Goal: Information Seeking & Learning: Learn about a topic

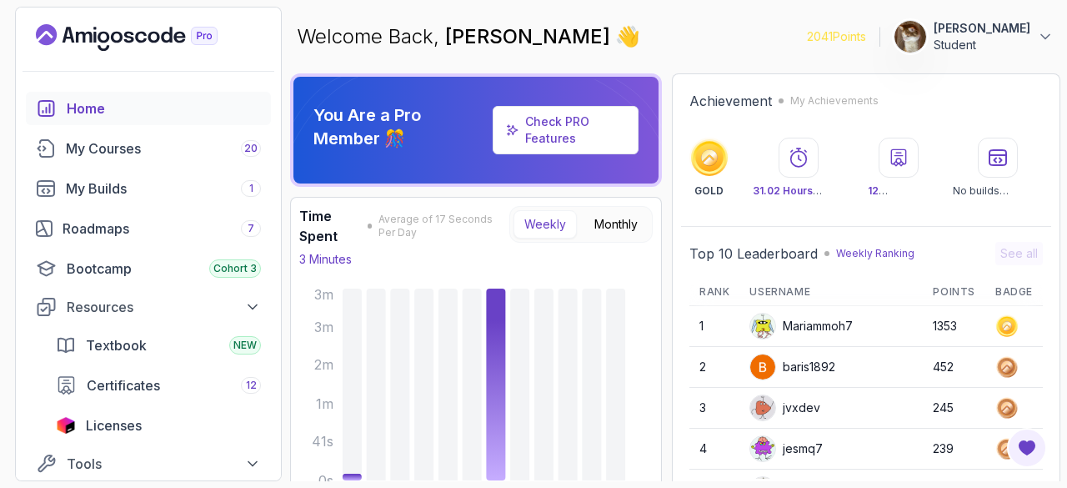
scroll to position [18, 0]
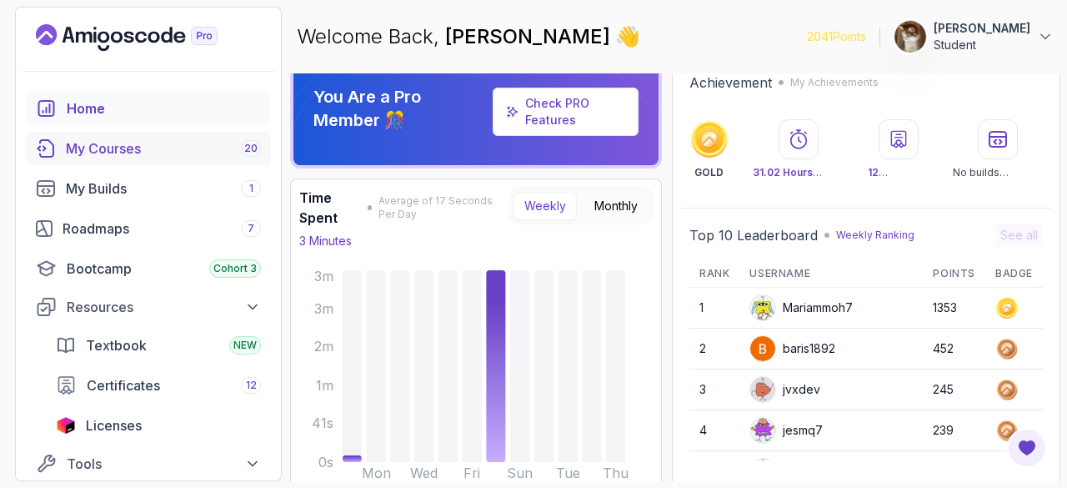
click at [169, 153] on div "My Courses 20" at bounding box center [163, 148] width 195 height 20
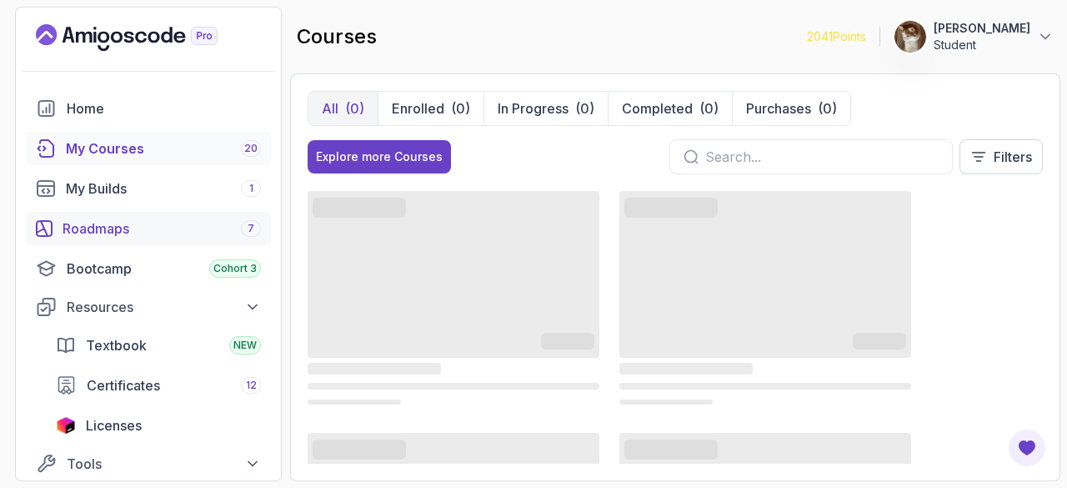
click at [97, 217] on link "Roadmaps 7" at bounding box center [148, 228] width 245 height 33
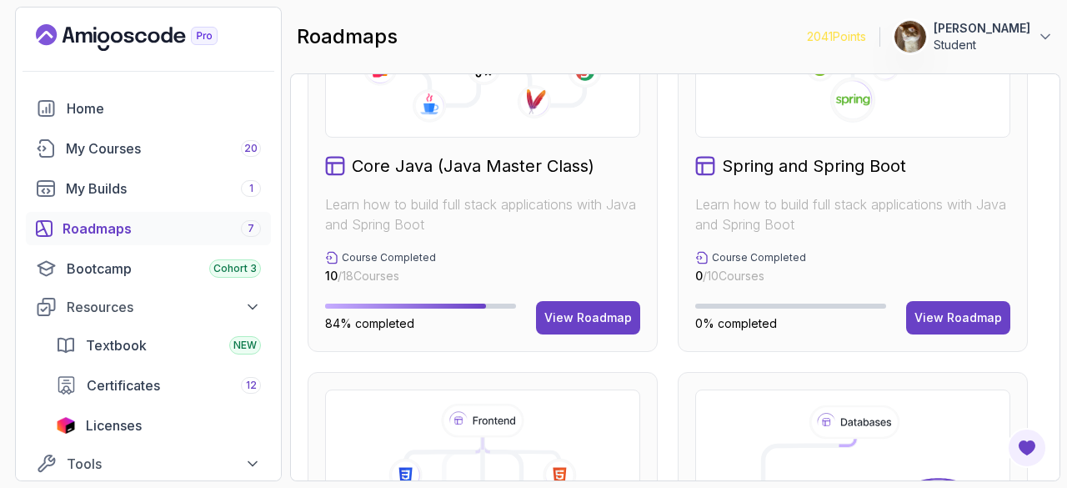
scroll to position [555, 0]
drag, startPoint x: 668, startPoint y: 226, endPoint x: 423, endPoint y: 333, distance: 266.8
click at [423, 333] on div "84% completed View Roadmap" at bounding box center [482, 318] width 315 height 33
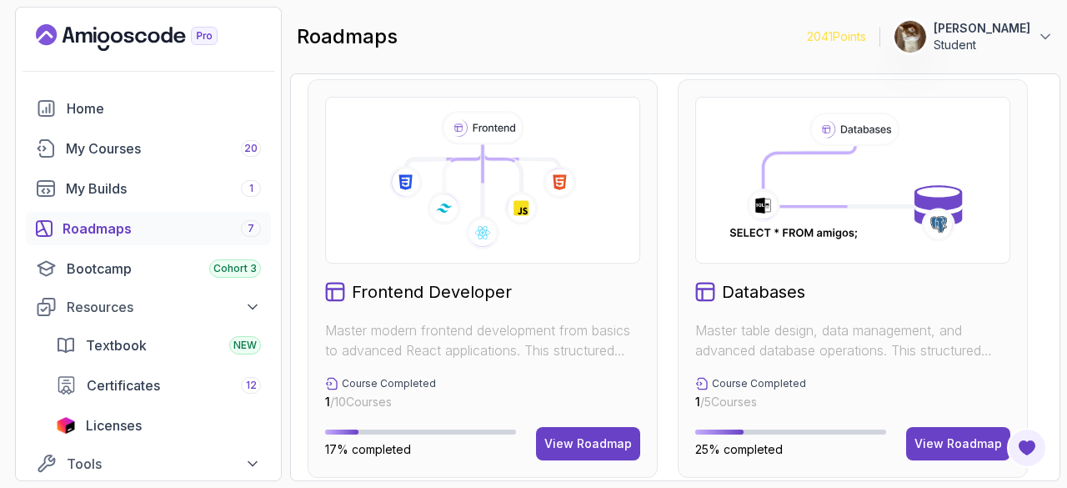
scroll to position [849, 0]
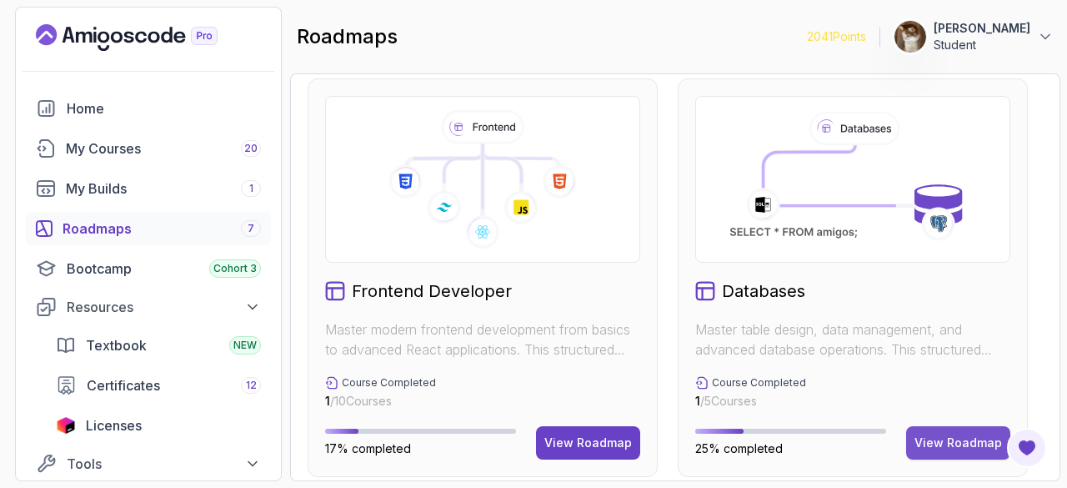
click at [940, 452] on button "View Roadmap" at bounding box center [958, 442] width 104 height 33
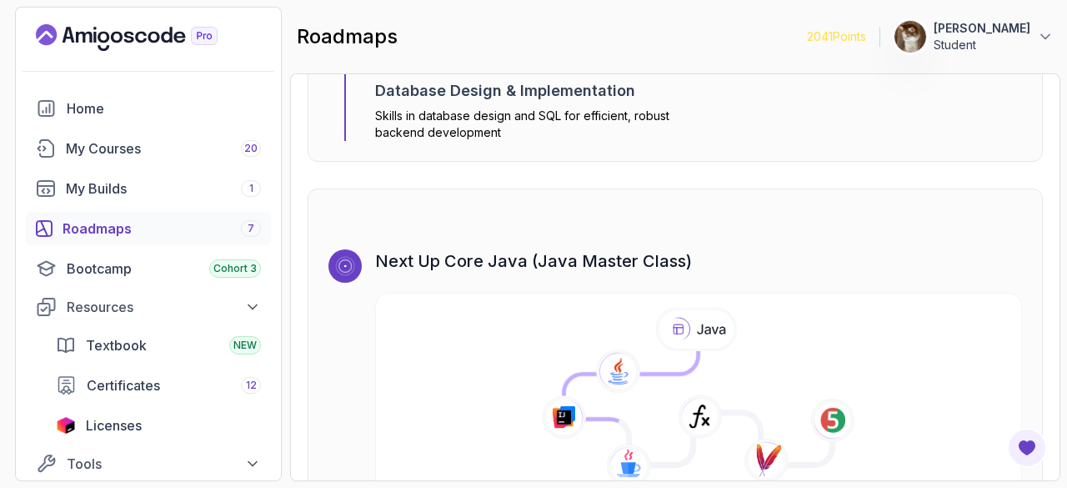
scroll to position [3588, 0]
